Goal: Task Accomplishment & Management: Use online tool/utility

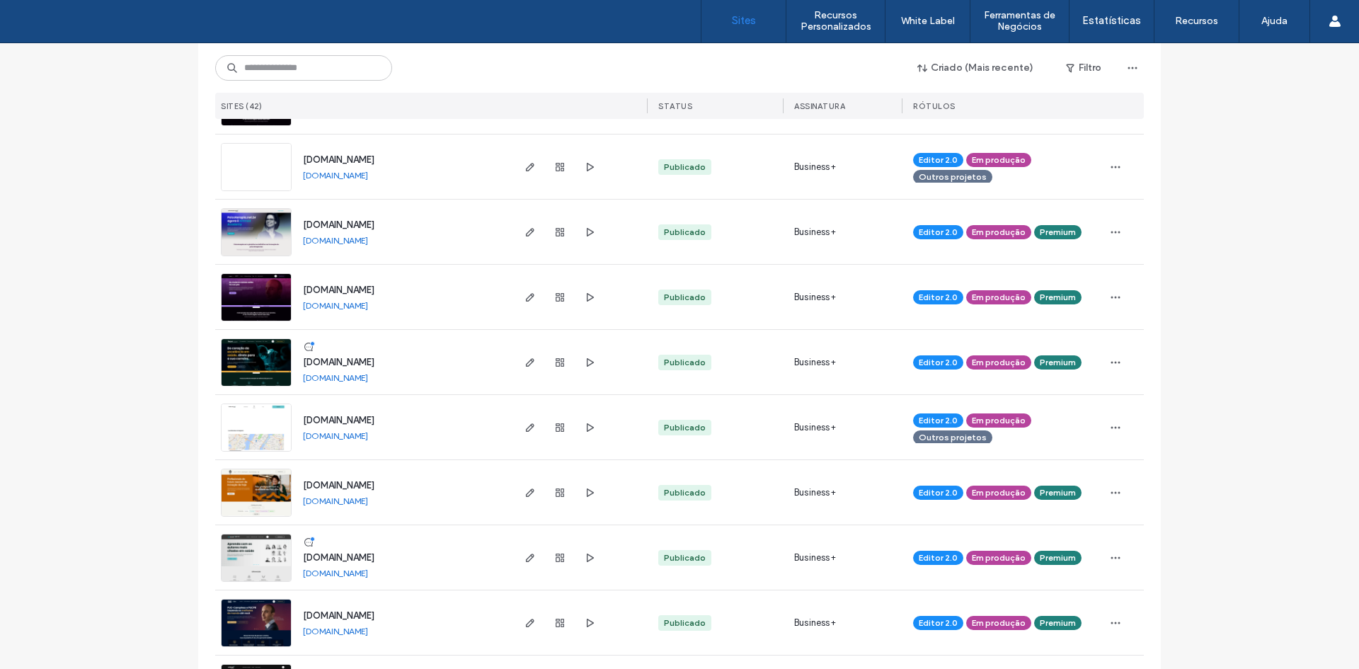
scroll to position [566, 0]
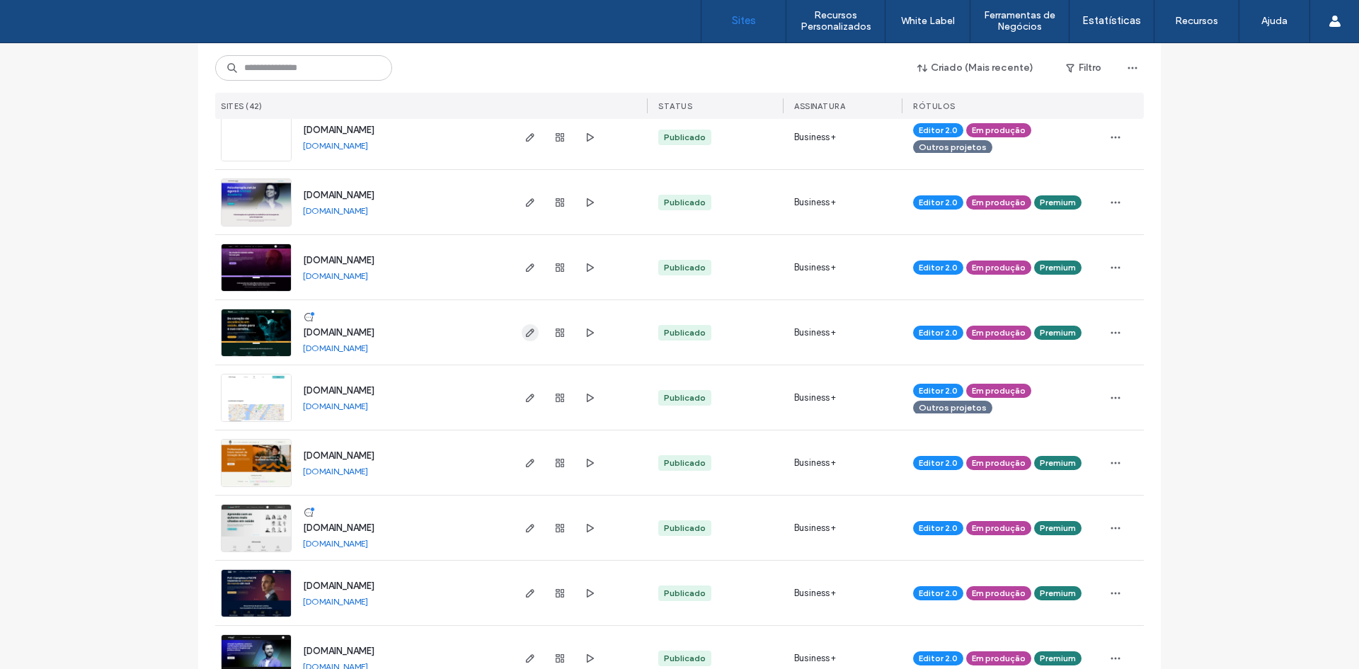
click at [524, 337] on icon "button" at bounding box center [529, 332] width 11 height 11
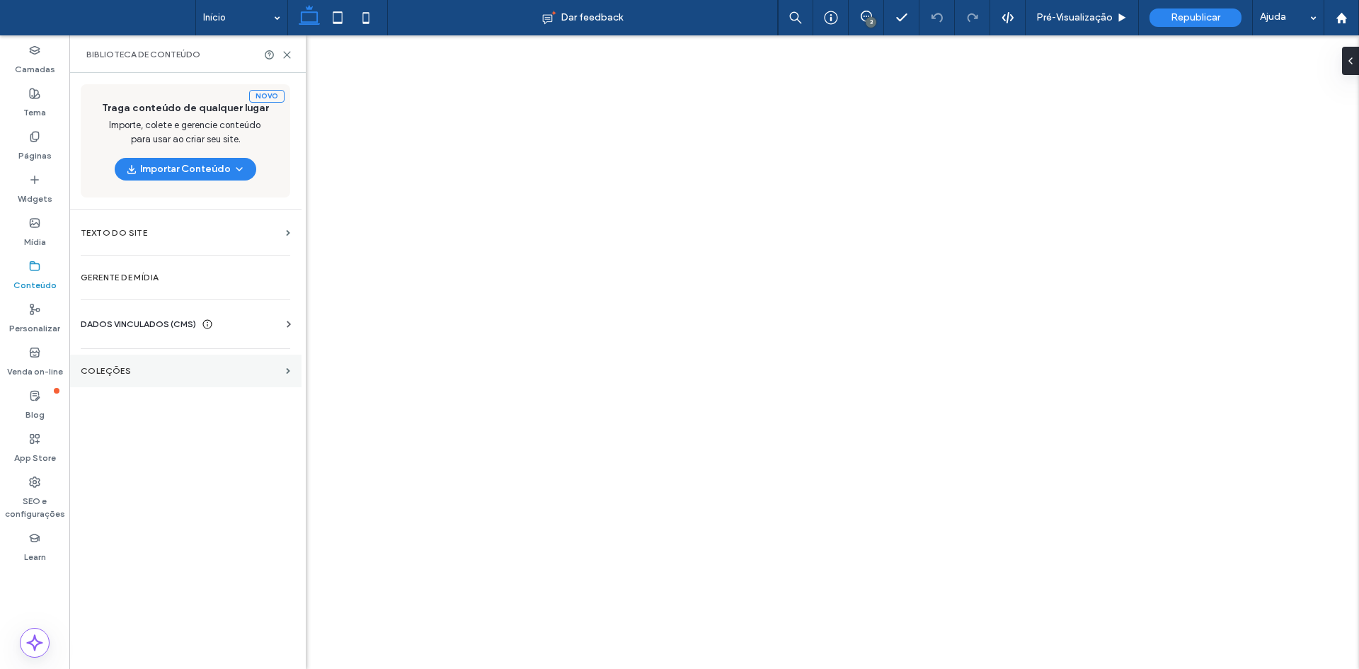
click at [134, 372] on label "COLEÇÕES" at bounding box center [181, 371] width 200 height 10
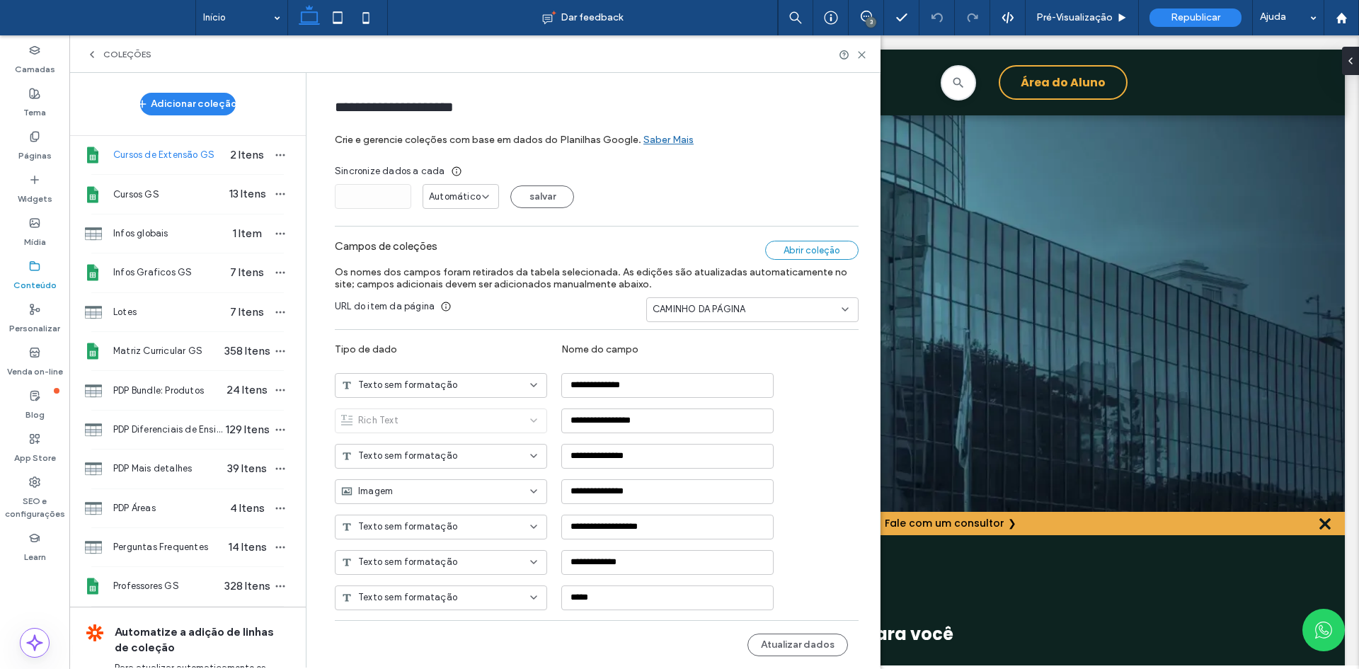
click at [778, 249] on div "Abrir coleção" at bounding box center [811, 250] width 93 height 19
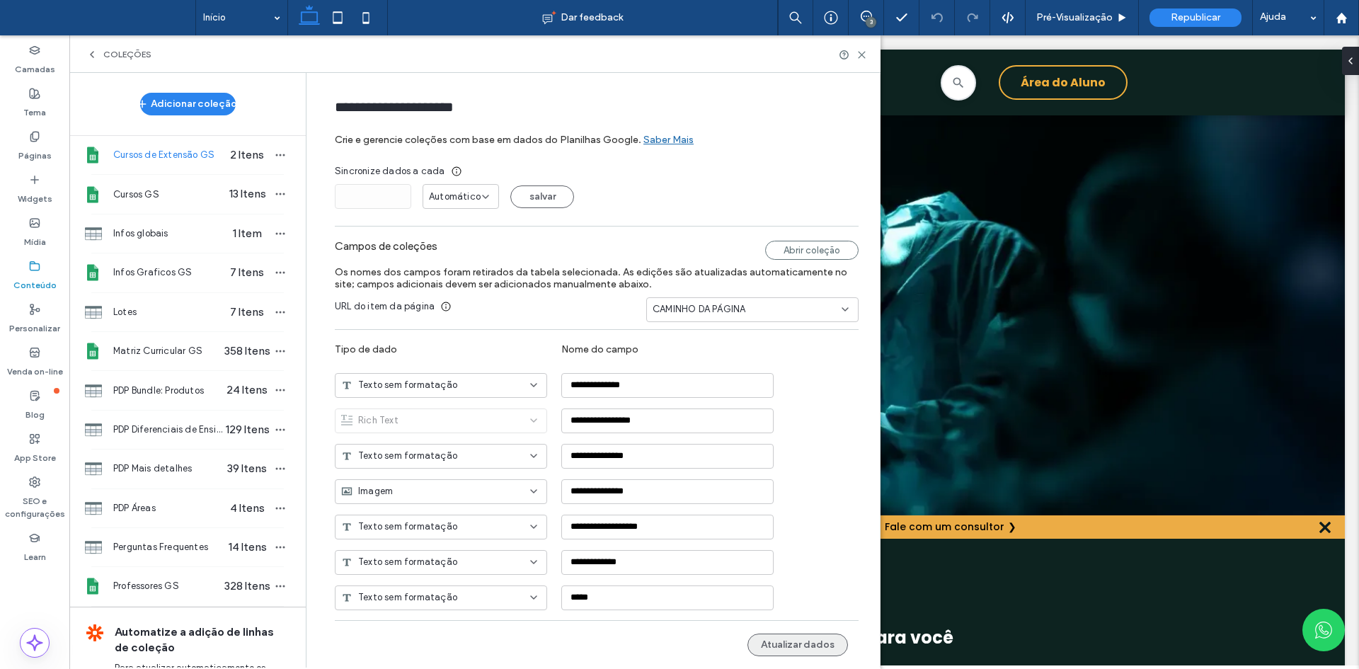
click at [786, 652] on button "Atualizar dados" at bounding box center [797, 644] width 100 height 23
click at [276, 156] on use "button" at bounding box center [280, 155] width 9 height 2
click at [321, 183] on span "Publicar coleção" at bounding box center [349, 182] width 72 height 14
drag, startPoint x: 792, startPoint y: 651, endPoint x: 752, endPoint y: 622, distance: 49.1
click at [792, 651] on button "Atualizar dados" at bounding box center [797, 644] width 100 height 23
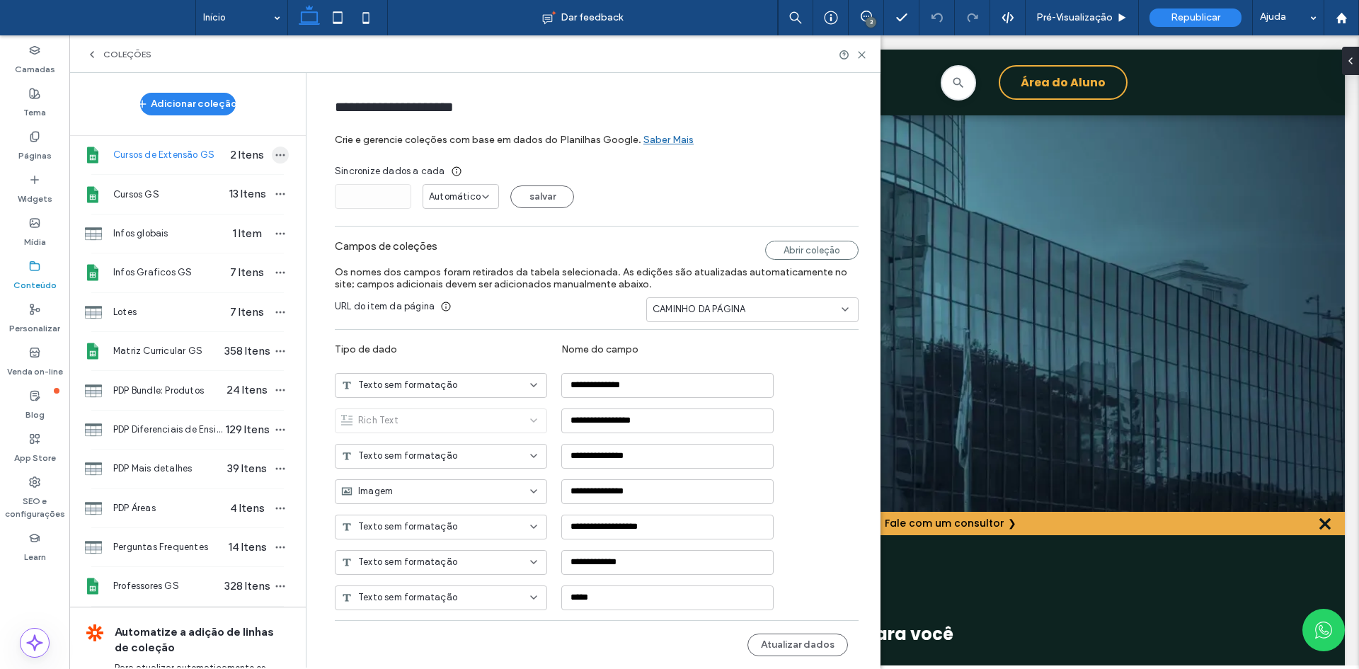
click at [272, 148] on span "button" at bounding box center [280, 154] width 17 height 17
click at [298, 175] on span at bounding box center [304, 182] width 17 height 16
